Goal: Use online tool/utility: Utilize a website feature to perform a specific function

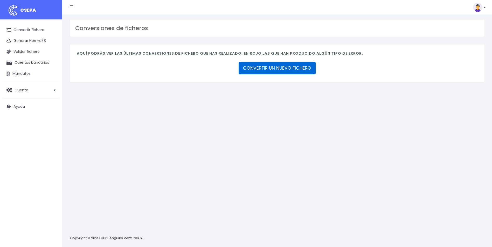
click at [292, 70] on link "CONVERTIR UN NUEVO FICHERO" at bounding box center [277, 68] width 77 height 12
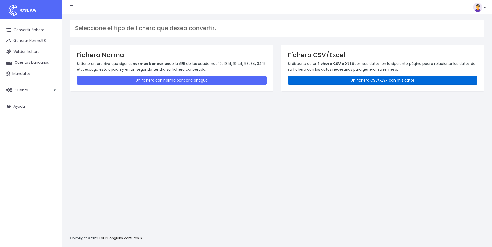
click at [348, 83] on link "Un fichero CSV/XLSX con mis datos" at bounding box center [383, 80] width 190 height 9
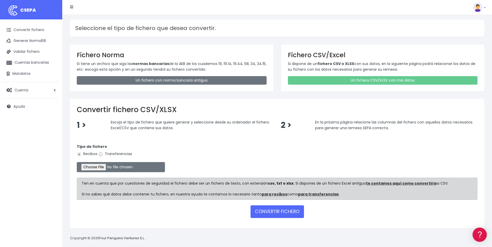
click at [101, 154] on input "Transferencias" at bounding box center [100, 154] width 5 height 5
radio input "true"
click at [100, 169] on input "file" at bounding box center [121, 167] width 88 height 10
type input "C:\fakepath\Copia de Copia de ALC_LIQUIDACION_SEPTIEMBRE_SAMUEL.csv"
click at [286, 216] on button "CONVERTIR FICHERO" at bounding box center [276, 212] width 53 height 12
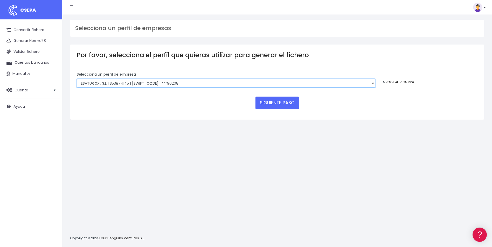
click at [374, 81] on select "INSTITUTO MEDITERRANEO DE ESTUDIOS DE PR | ES91001B53342739 | [SWIFT_CODE] | **…" at bounding box center [226, 83] width 298 height 9
click at [77, 79] on select "INSTITUTO MEDITERRANEO DE ESTUDIOS DE PR | ES91001B53342739 | [SWIFT_CODE] | **…" at bounding box center [226, 83] width 298 height 9
click at [268, 98] on button "SIGUIENTE PASO" at bounding box center [277, 103] width 44 height 12
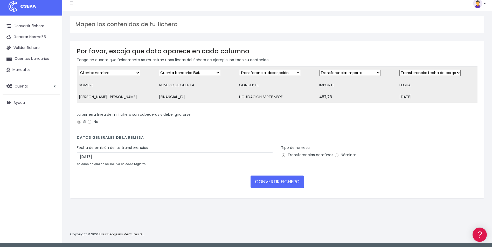
scroll to position [5, 0]
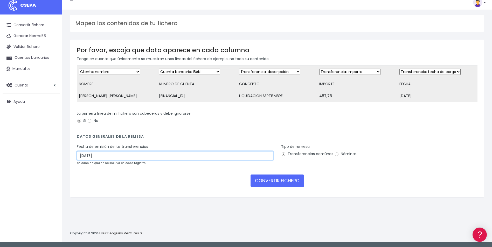
click at [142, 160] on input "26/09/2025" at bounding box center [175, 155] width 197 height 9
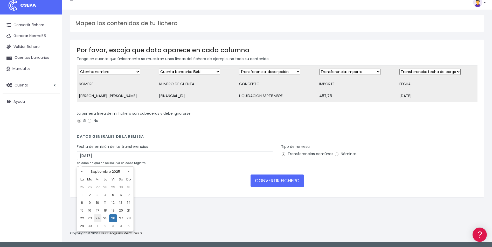
click at [96, 219] on td "24" at bounding box center [98, 219] width 8 height 8
type input "24/09/2025"
click at [334, 157] on input "Nóminas" at bounding box center [336, 154] width 5 height 5
radio input "true"
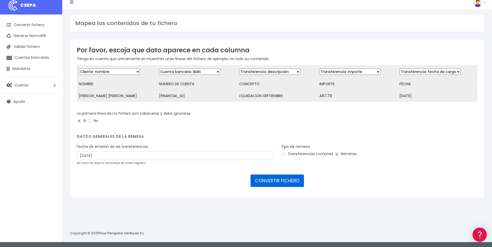
click at [289, 183] on button "CONVERTIR FICHERO" at bounding box center [276, 181] width 53 height 12
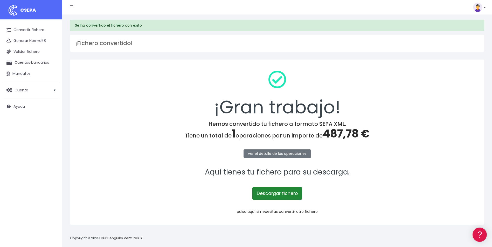
click at [285, 194] on link "Descargar fichero" at bounding box center [277, 193] width 50 height 12
